Goal: Transaction & Acquisition: Purchase product/service

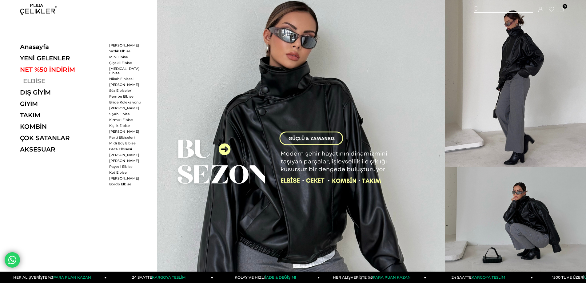
click at [31, 79] on link "ELBİSE" at bounding box center [62, 80] width 85 height 7
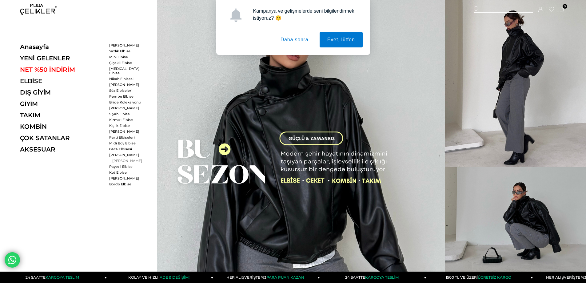
click at [119, 159] on link "[PERSON_NAME]" at bounding box center [126, 161] width 35 height 4
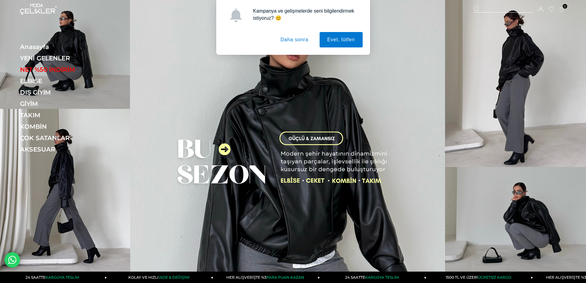
click at [300, 42] on button "Daha sonra" at bounding box center [294, 39] width 43 height 15
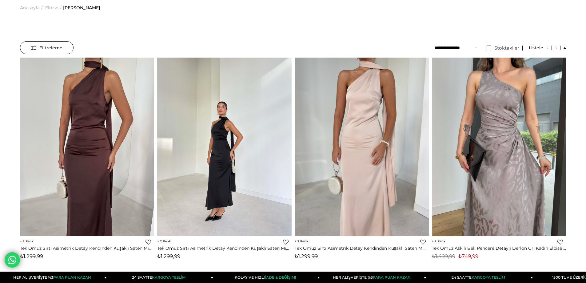
scroll to position [62, 0]
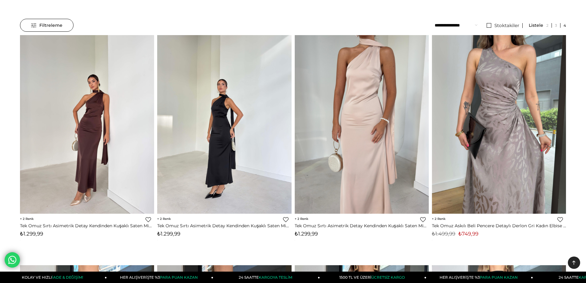
scroll to position [0, 0]
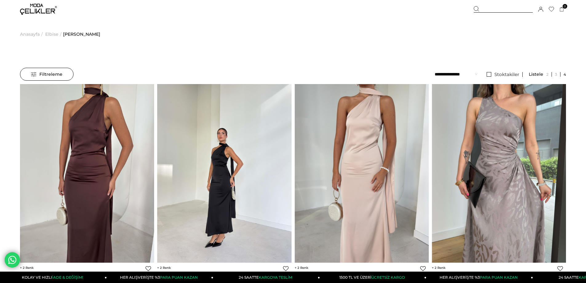
click at [28, 33] on span "Anasayfa" at bounding box center [30, 33] width 20 height 31
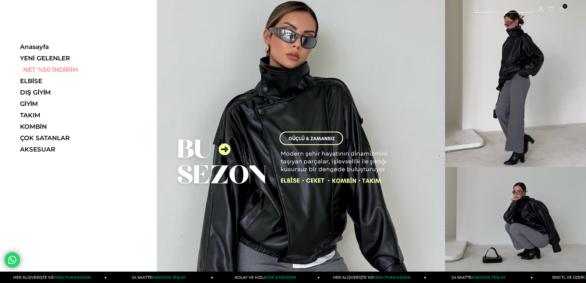
click at [44, 71] on link "NET %50 İNDİRİM" at bounding box center [62, 69] width 85 height 7
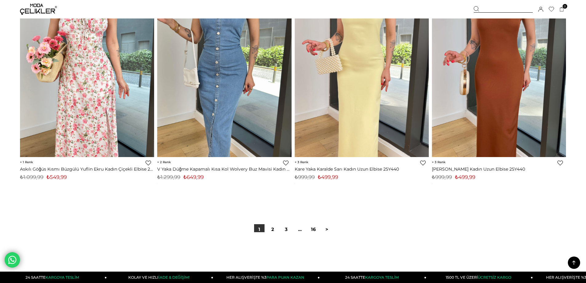
scroll to position [4494, 0]
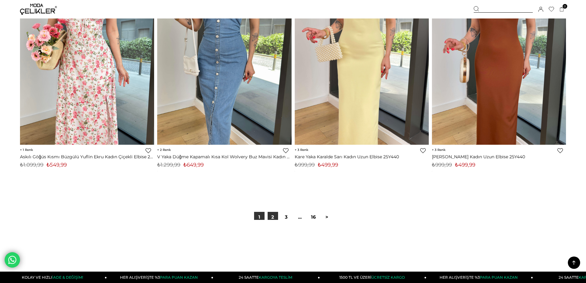
click at [269, 218] on link "2" at bounding box center [273, 217] width 10 height 10
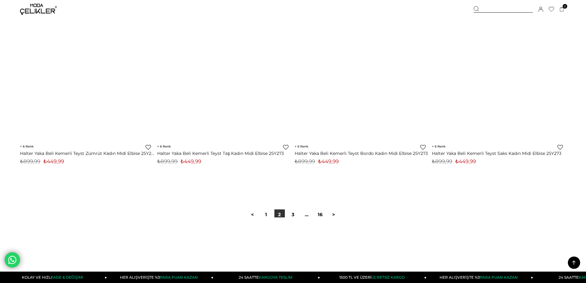
scroll to position [4463, 0]
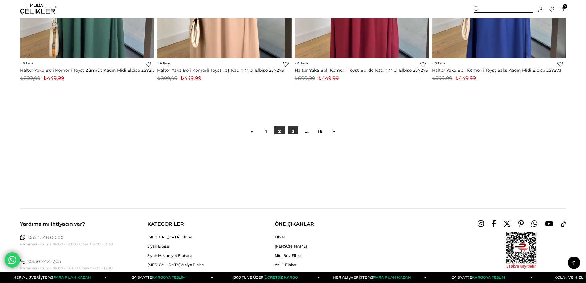
click at [295, 130] on link "3" at bounding box center [293, 131] width 10 height 10
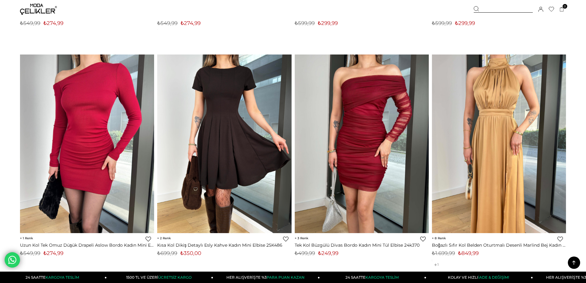
scroll to position [4586, 0]
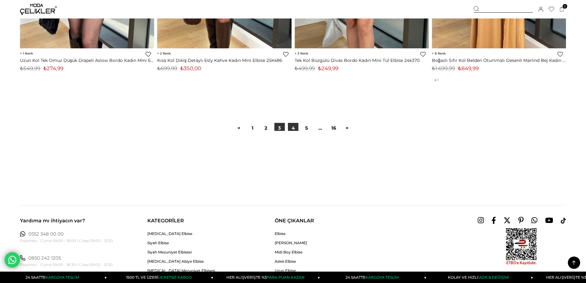
click at [296, 129] on link "4" at bounding box center [293, 128] width 10 height 10
